Goal: Use online tool/utility: Utilize a website feature to perform a specific function

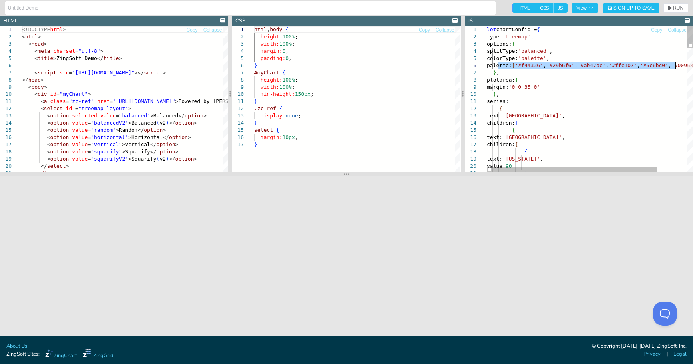
drag, startPoint x: 499, startPoint y: 66, endPoint x: 676, endPoint y: 66, distance: 177.0
click at [574, 167] on div at bounding box center [572, 169] width 170 height 5
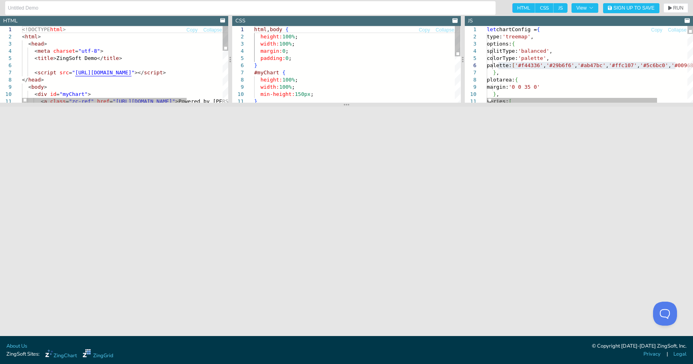
drag, startPoint x: 344, startPoint y: 175, endPoint x: 342, endPoint y: 99, distance: 76.3
click at [342, 103] on section at bounding box center [346, 105] width 693 height 4
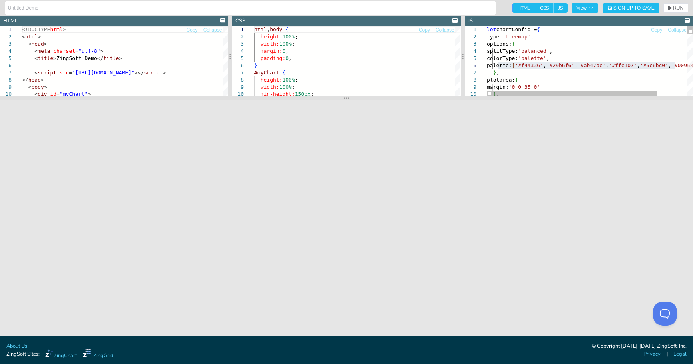
drag, startPoint x: 576, startPoint y: 64, endPoint x: 577, endPoint y: 52, distance: 12.0
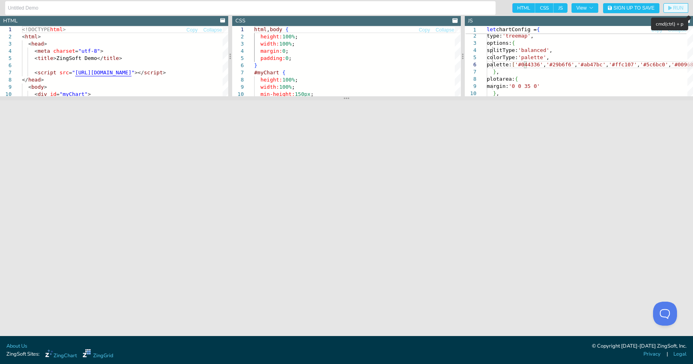
click at [680, 7] on span "RUN" at bounding box center [678, 8] width 10 height 5
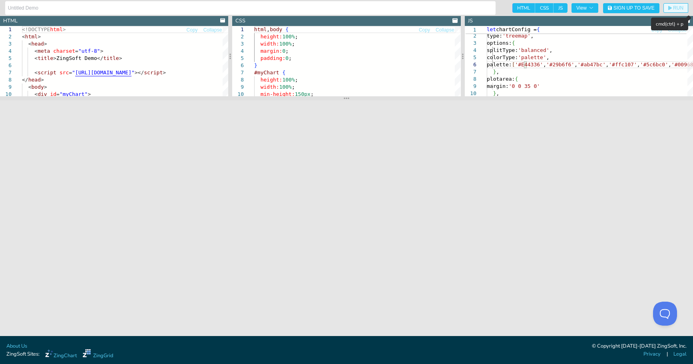
type textarea "let chartConfig = { type: 'treemap', options: { splitType: 'balanced', colorTyp…"
click at [674, 6] on span "RUN" at bounding box center [678, 8] width 10 height 5
